Goal: Task Accomplishment & Management: Use online tool/utility

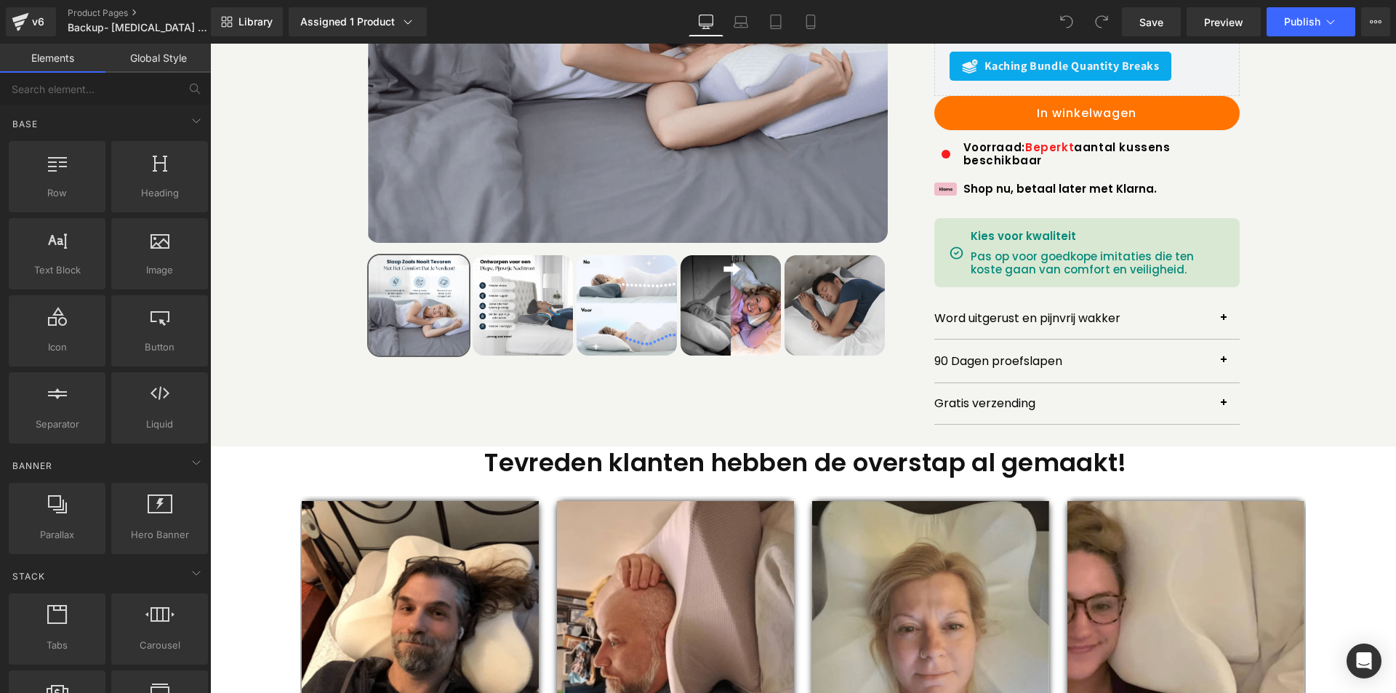
scroll to position [291, 0]
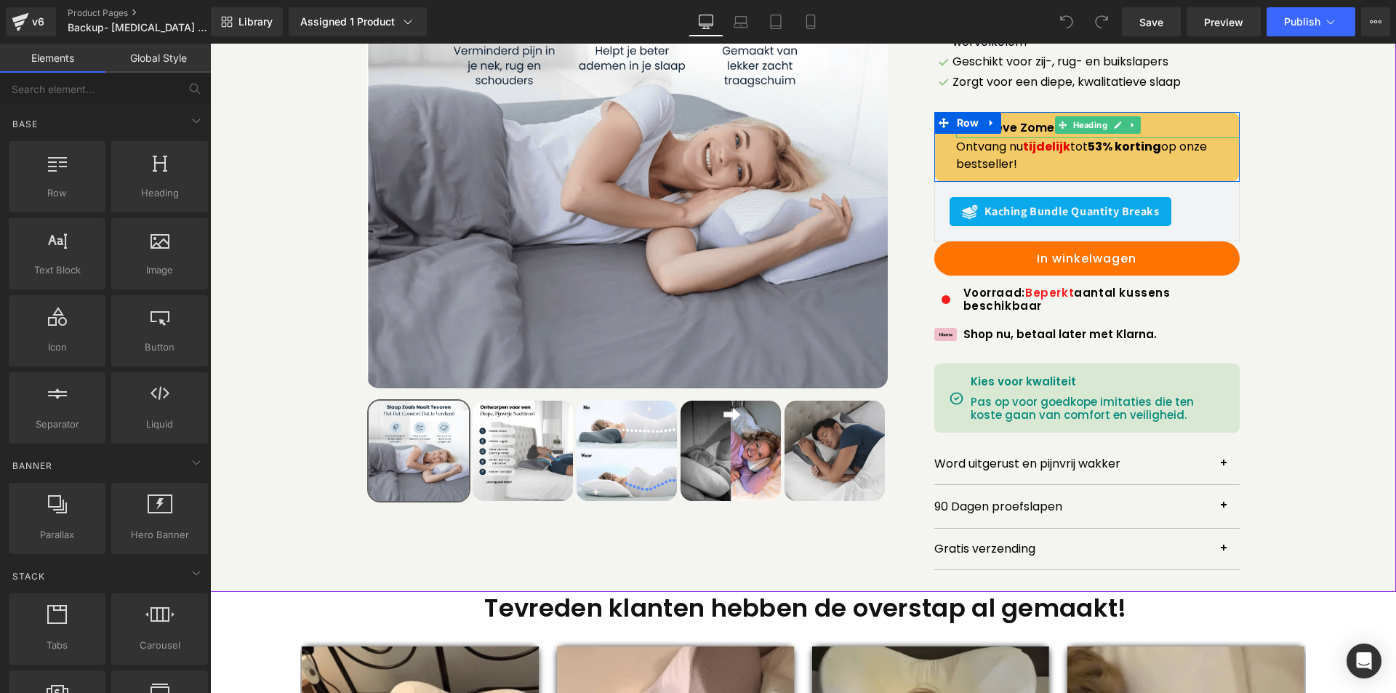
click at [1042, 121] on h1 "Exclusieve Zomerdeal" at bounding box center [1097, 128] width 283 height 14
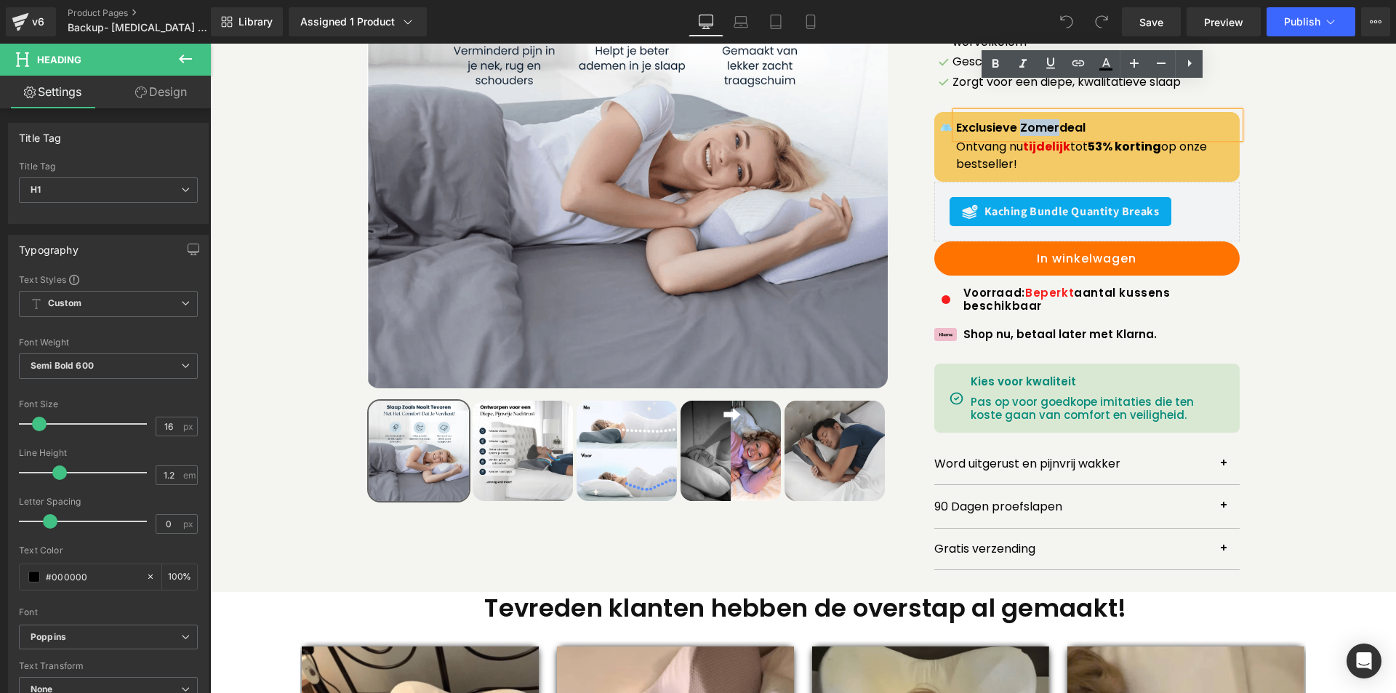
drag, startPoint x: 1016, startPoint y: 98, endPoint x: 1054, endPoint y: 98, distance: 37.8
click at [1054, 121] on h1 "Exclusieve Zomerdeal" at bounding box center [1097, 128] width 283 height 14
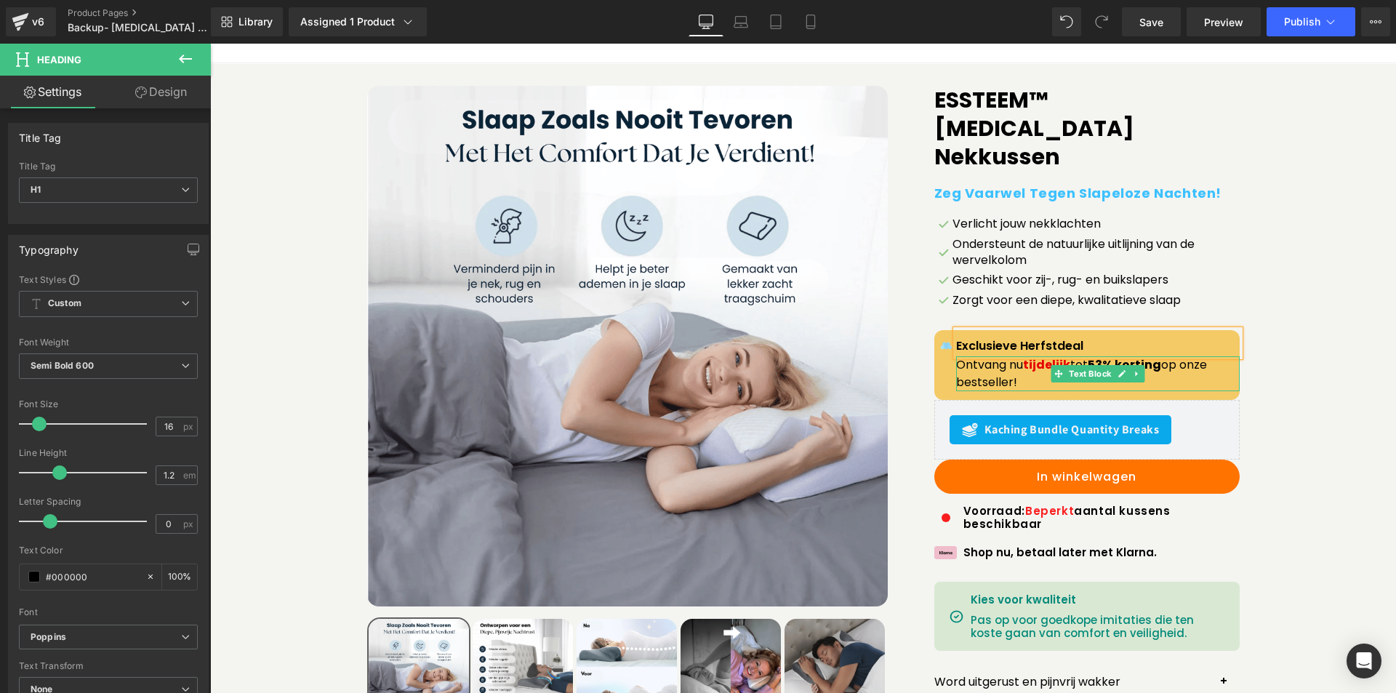
scroll to position [0, 0]
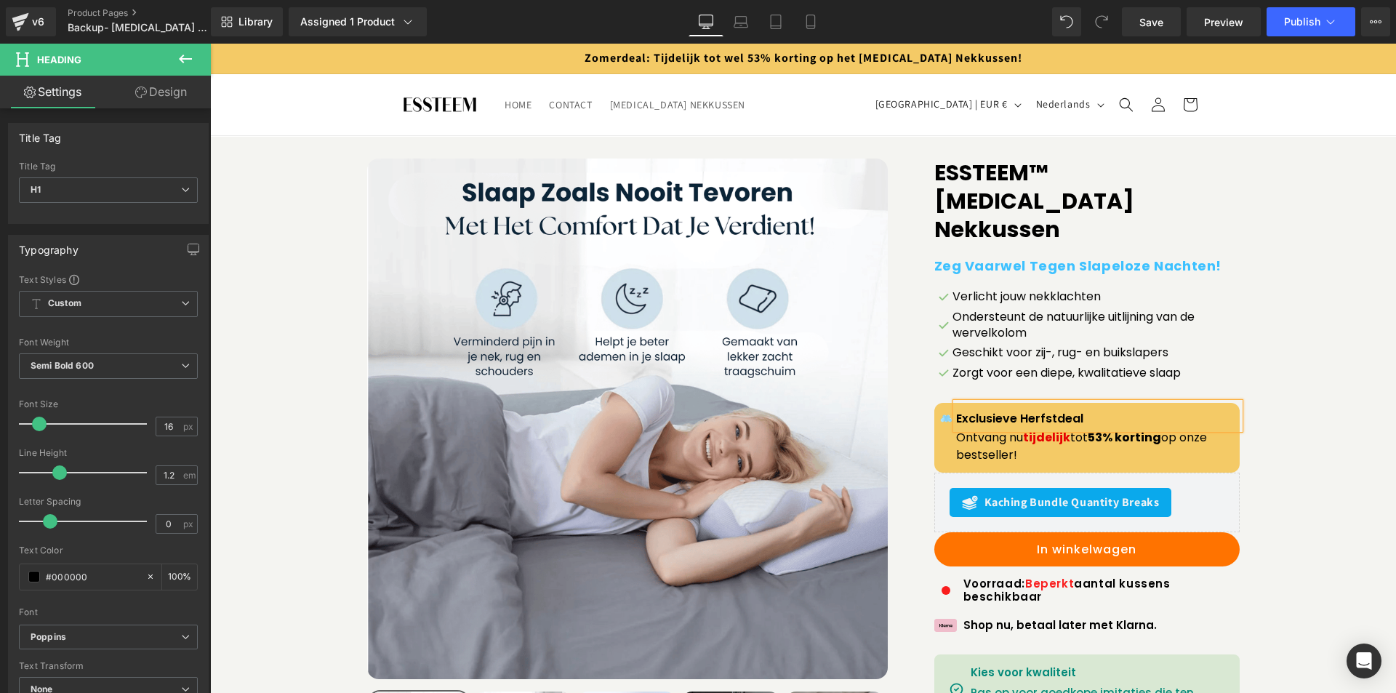
click at [597, 54] on span "Zomerdeal: Tijdelijk tot wel 53% korting op het [MEDICAL_DATA] Nekkussen!" at bounding box center [803, 57] width 438 height 15
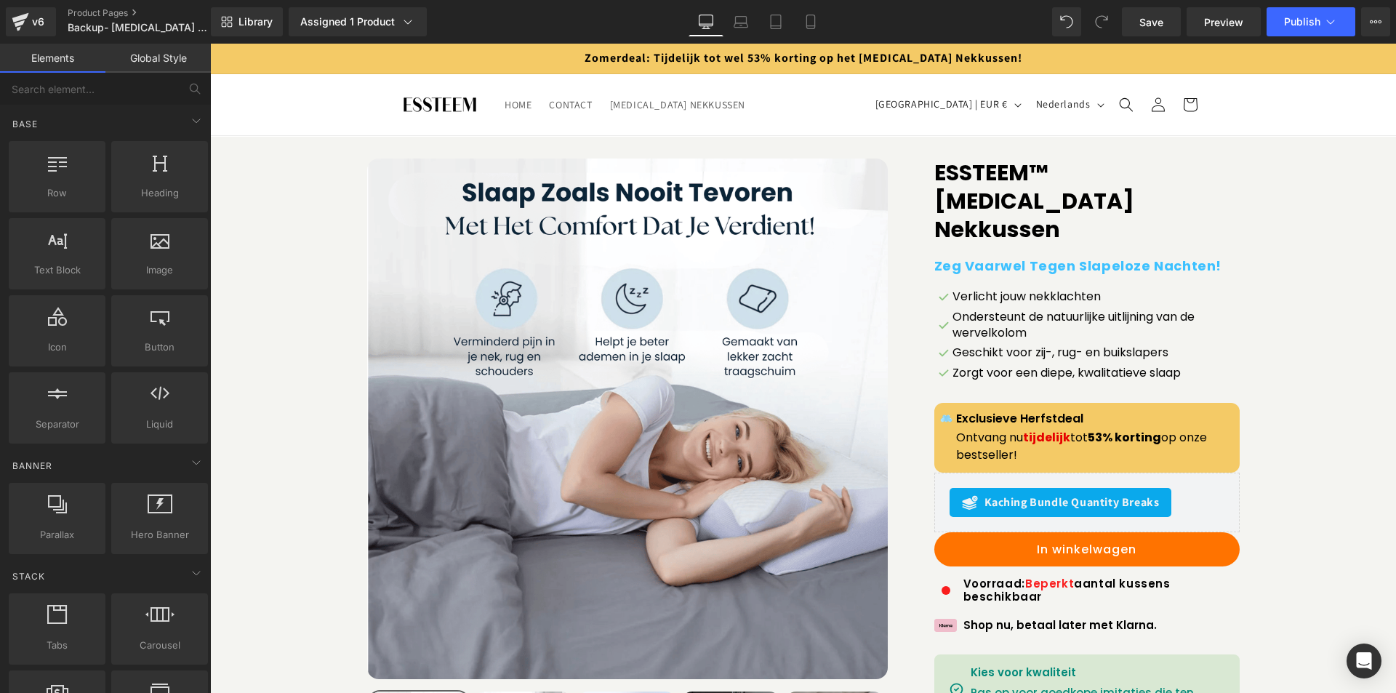
click at [590, 60] on span "Zomerdeal: Tijdelijk tot wel 53% korting op het [MEDICAL_DATA] Nekkussen!" at bounding box center [803, 57] width 438 height 15
click at [1279, 17] on button "Publish" at bounding box center [1310, 21] width 89 height 29
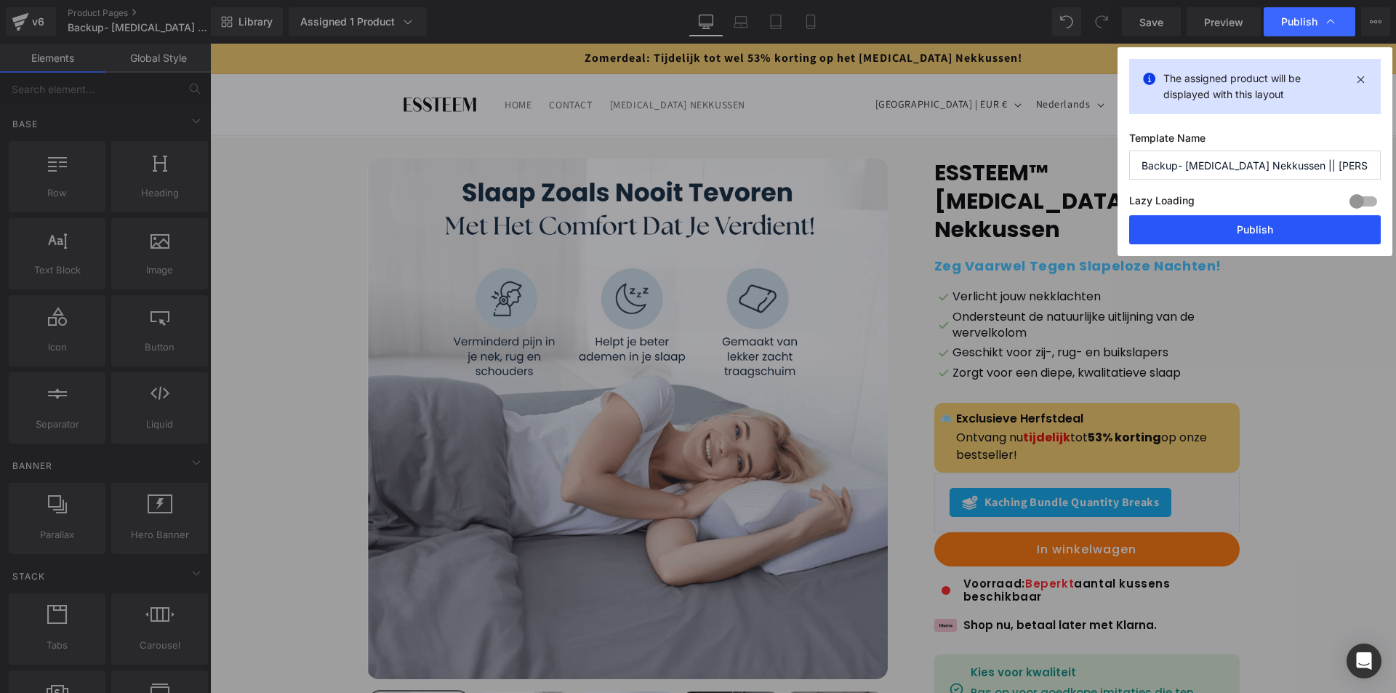
drag, startPoint x: 1156, startPoint y: 234, endPoint x: 944, endPoint y: 188, distance: 217.1
click at [1156, 234] on button "Publish" at bounding box center [1254, 229] width 251 height 29
